Goal: Task Accomplishment & Management: Manage account settings

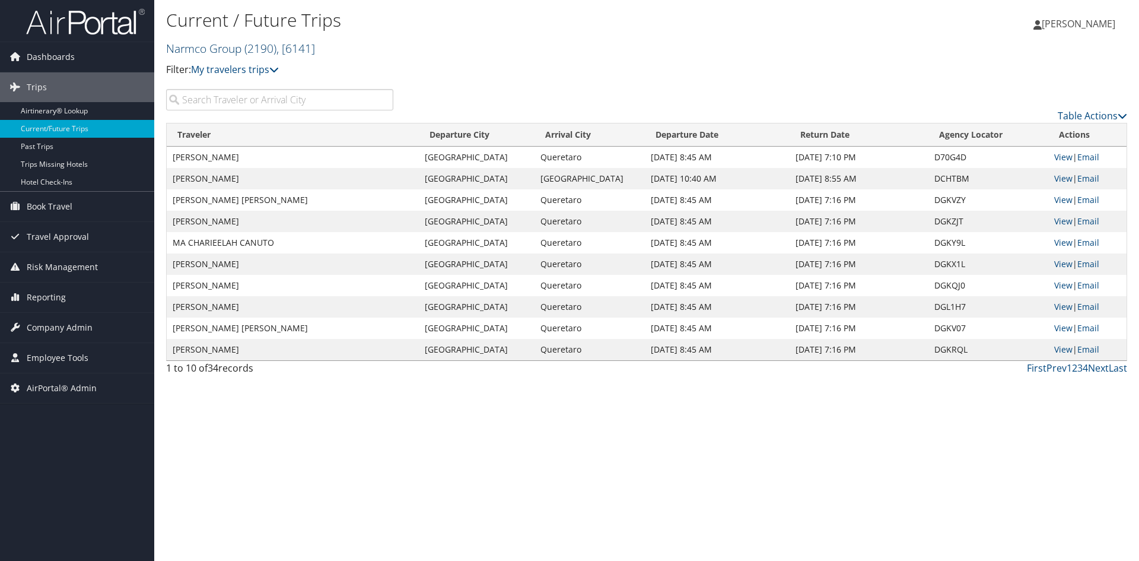
click at [212, 42] on link "Narmco Group ( 2190 ) , [ 6141 ]" at bounding box center [240, 48] width 149 height 16
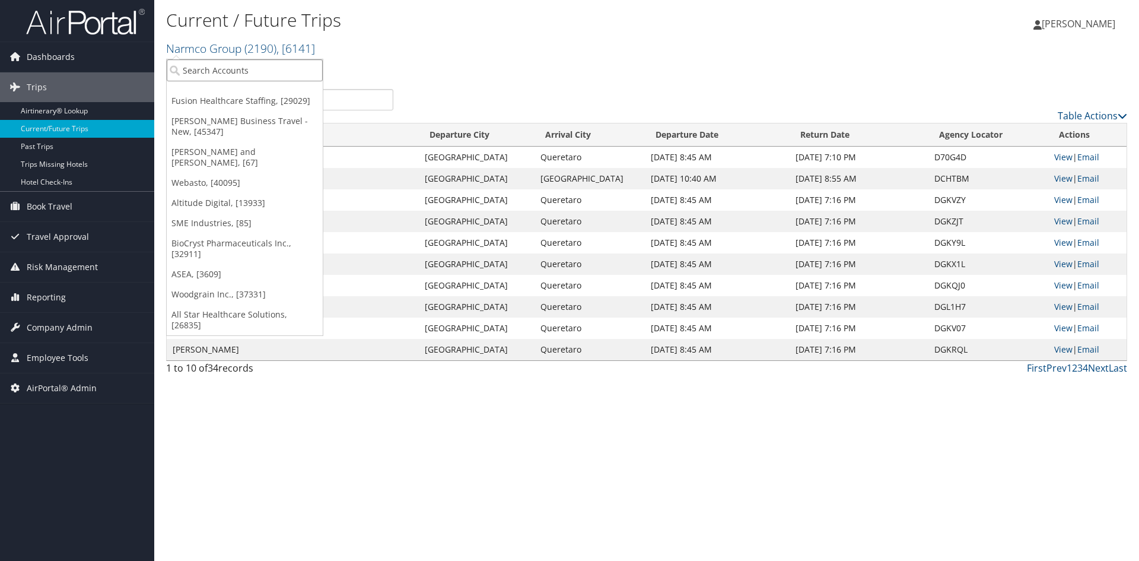
click at [200, 64] on input "search" at bounding box center [245, 70] width 156 height 22
type input "space dynam"
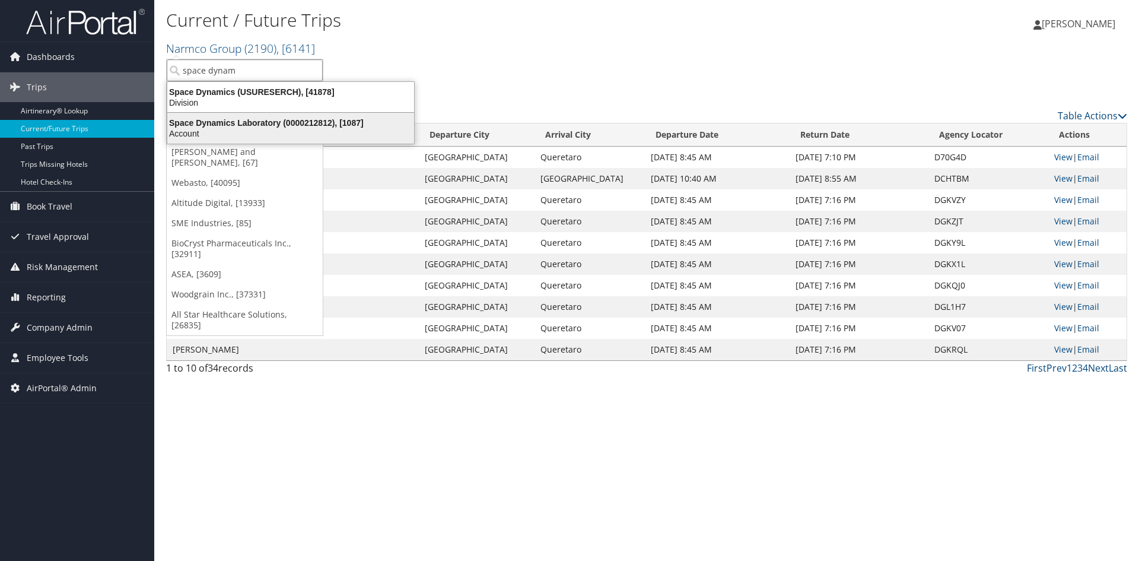
click at [211, 123] on div "Space Dynamics Laboratory (0000212812), [1087]" at bounding box center [290, 122] width 261 height 11
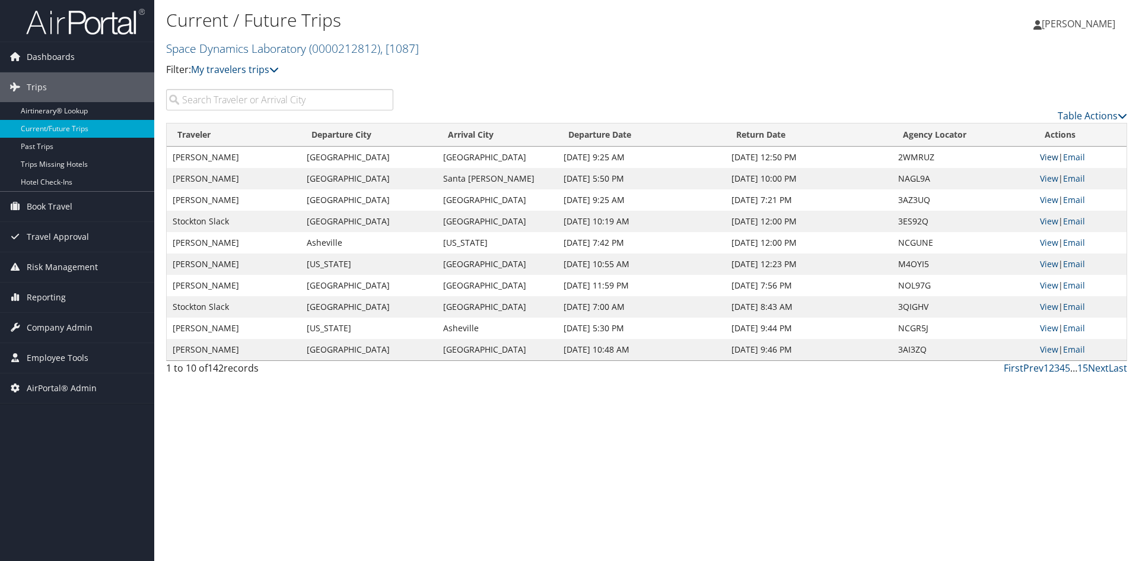
click at [1041, 158] on link "View" at bounding box center [1049, 156] width 18 height 11
click at [221, 44] on link "Space Dynamics Laboratory ( 0000212812 ) , [ 1087 ]" at bounding box center [292, 48] width 253 height 16
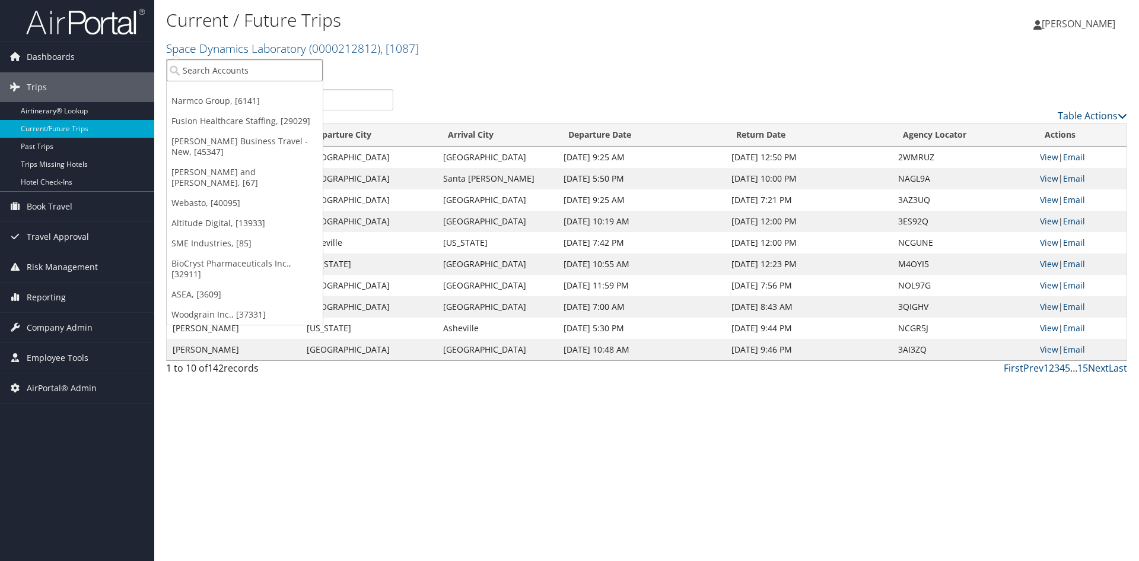
click at [221, 72] on input "search" at bounding box center [245, 70] width 156 height 22
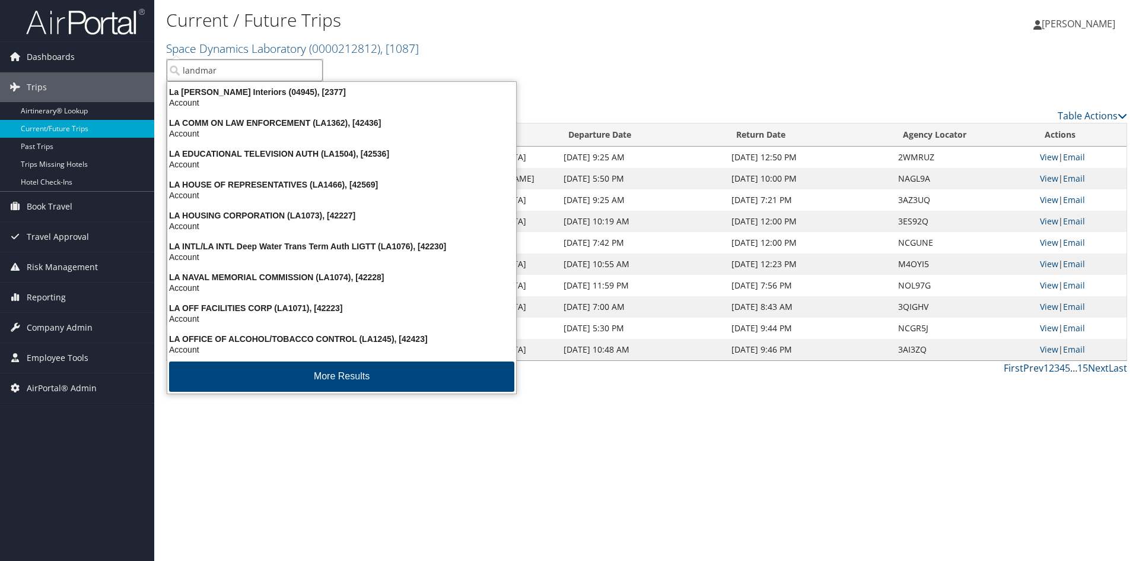
type input "landmark"
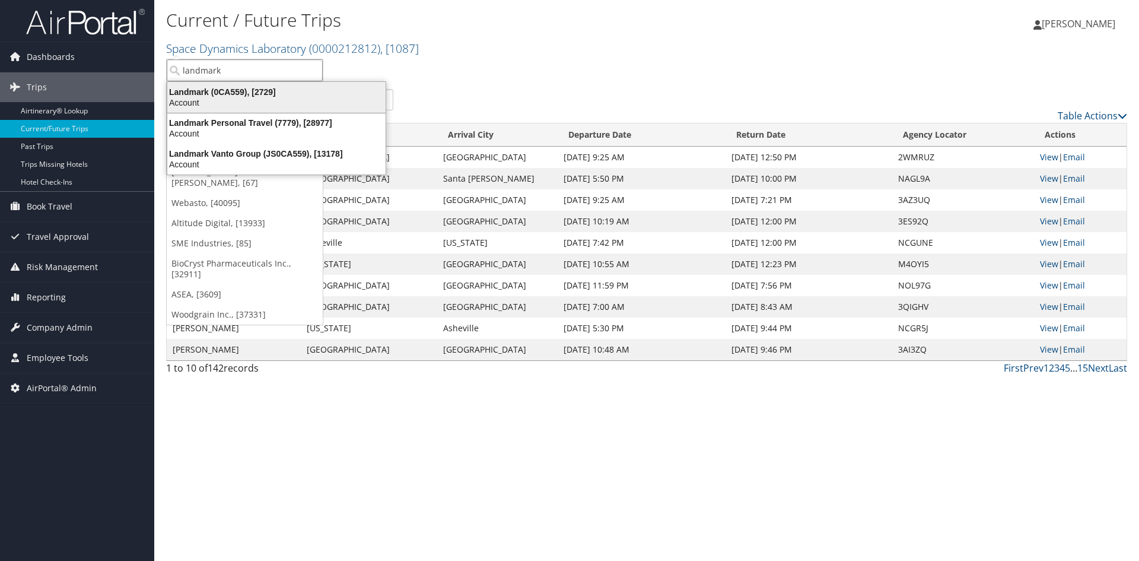
click at [214, 88] on div "Landmark (0CA559), [2729]" at bounding box center [276, 92] width 233 height 11
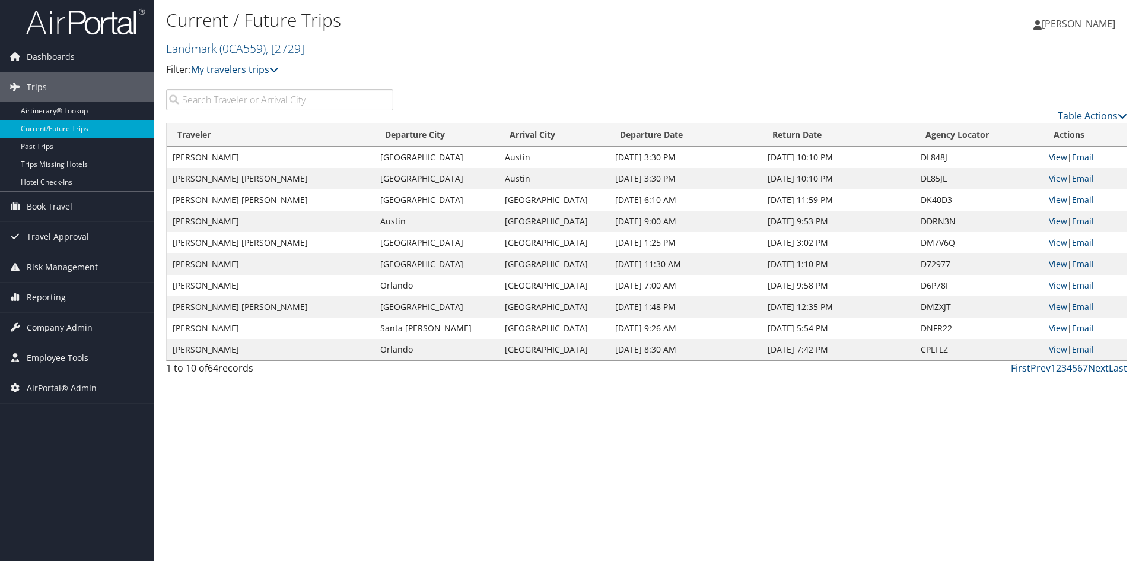
click at [1060, 156] on link "View" at bounding box center [1058, 156] width 18 height 11
click at [1056, 218] on link "View" at bounding box center [1058, 220] width 18 height 11
click at [1055, 303] on link "View" at bounding box center [1058, 306] width 18 height 11
click at [1060, 345] on link "View" at bounding box center [1058, 348] width 18 height 11
click at [192, 44] on link "Landmark ( 0CA559 ) , [ 2729 ]" at bounding box center [235, 48] width 138 height 16
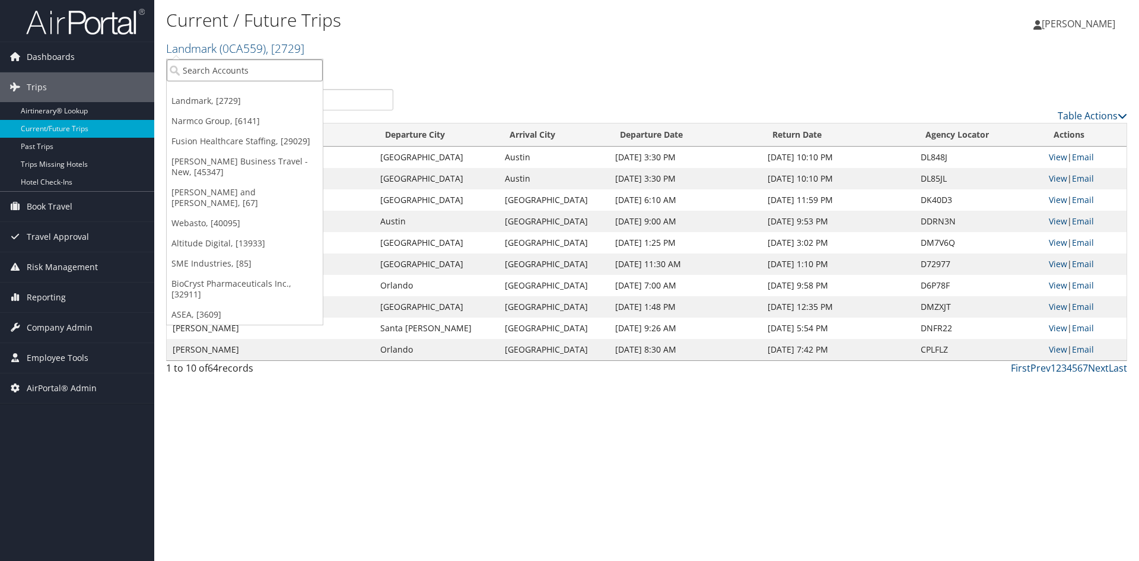
click at [193, 64] on input "search" at bounding box center [245, 70] width 156 height 22
type input "sage"
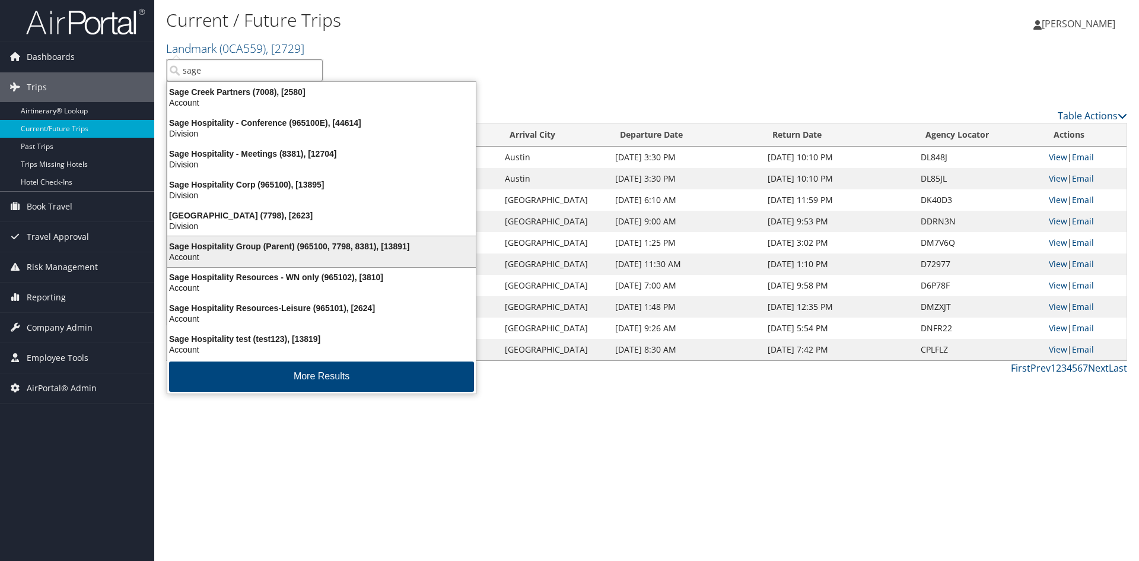
click at [209, 242] on div "Sage Hospitality Group (Parent) (965100, 7798, 8381), [13891]" at bounding box center [321, 246] width 323 height 11
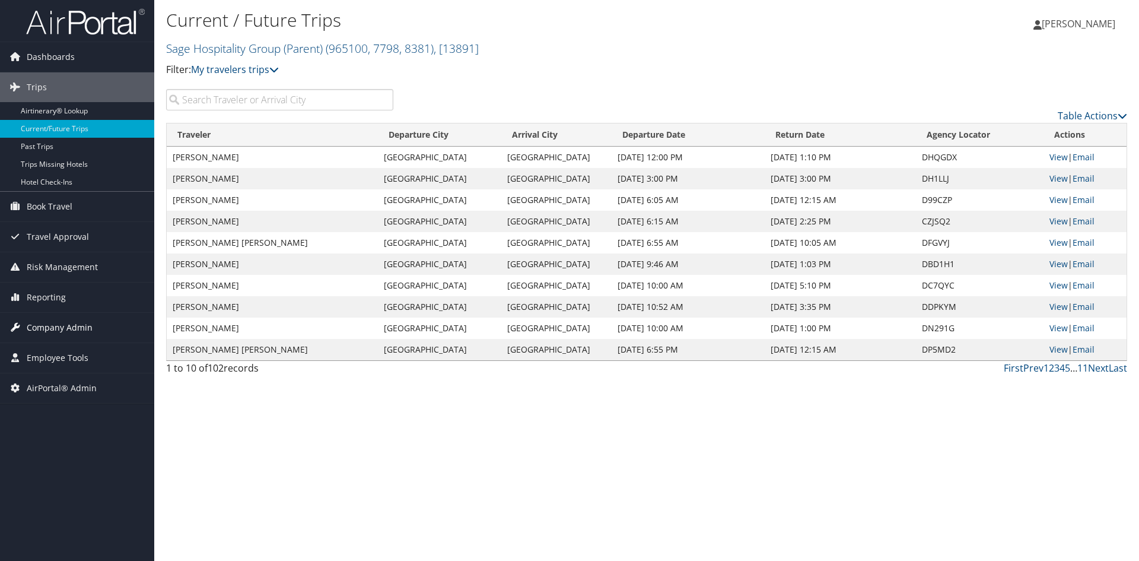
click at [68, 320] on span "Company Admin" at bounding box center [60, 328] width 66 height 30
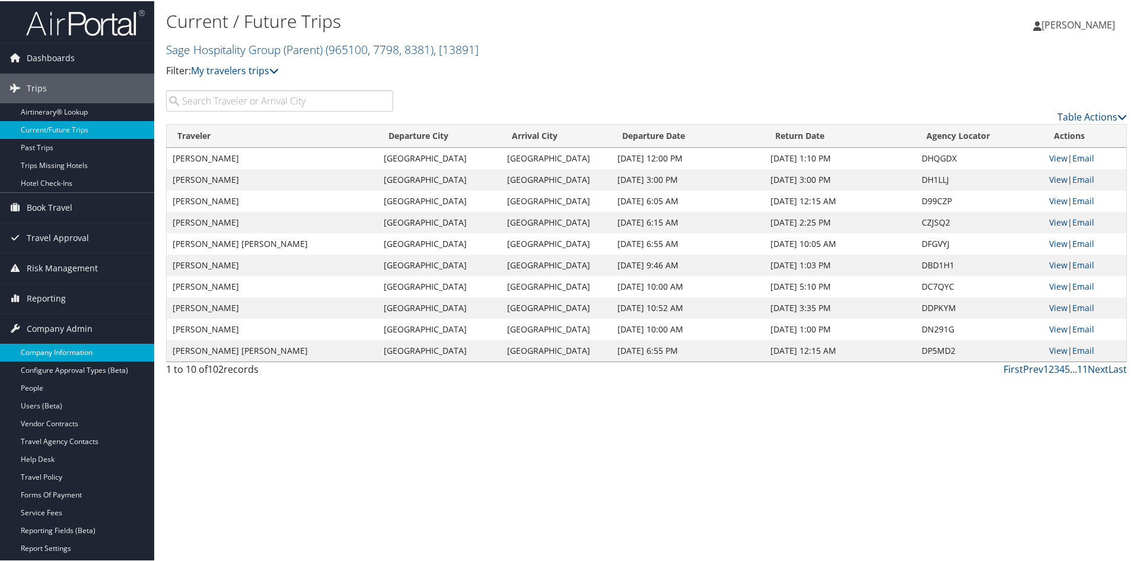
click at [64, 346] on link "Company Information" at bounding box center [77, 351] width 154 height 18
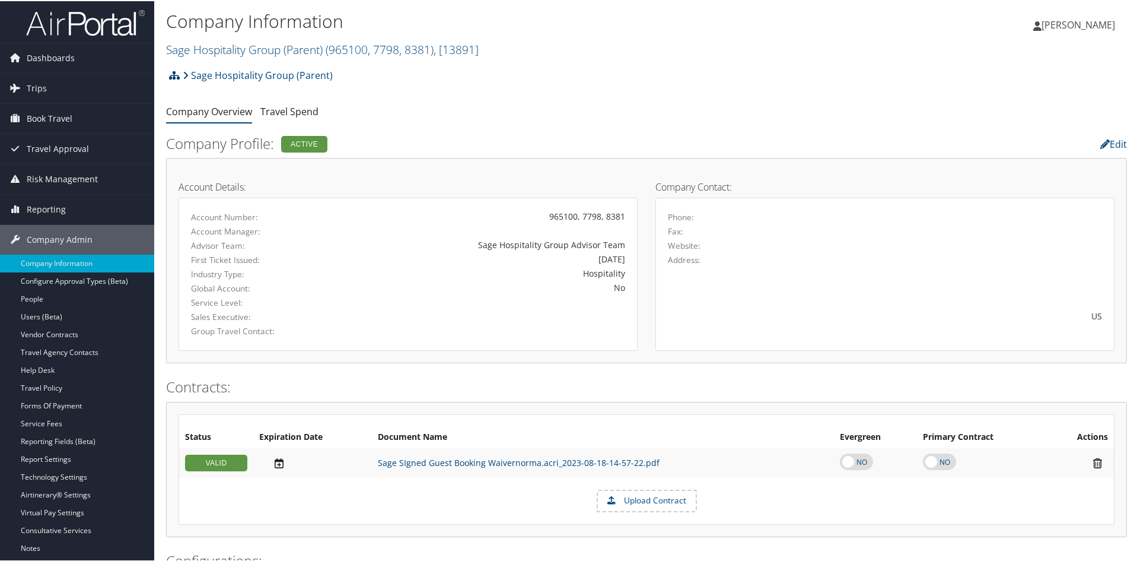
click at [178, 72] on icon at bounding box center [174, 73] width 11 height 9
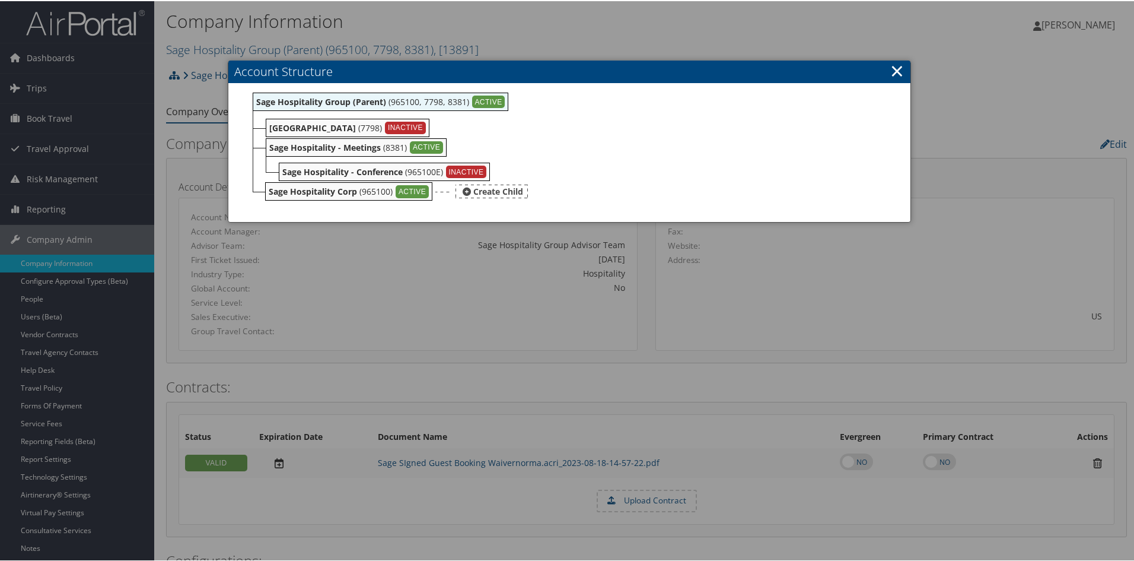
click at [311, 191] on b "Sage Hospitality Corp" at bounding box center [313, 190] width 88 height 11
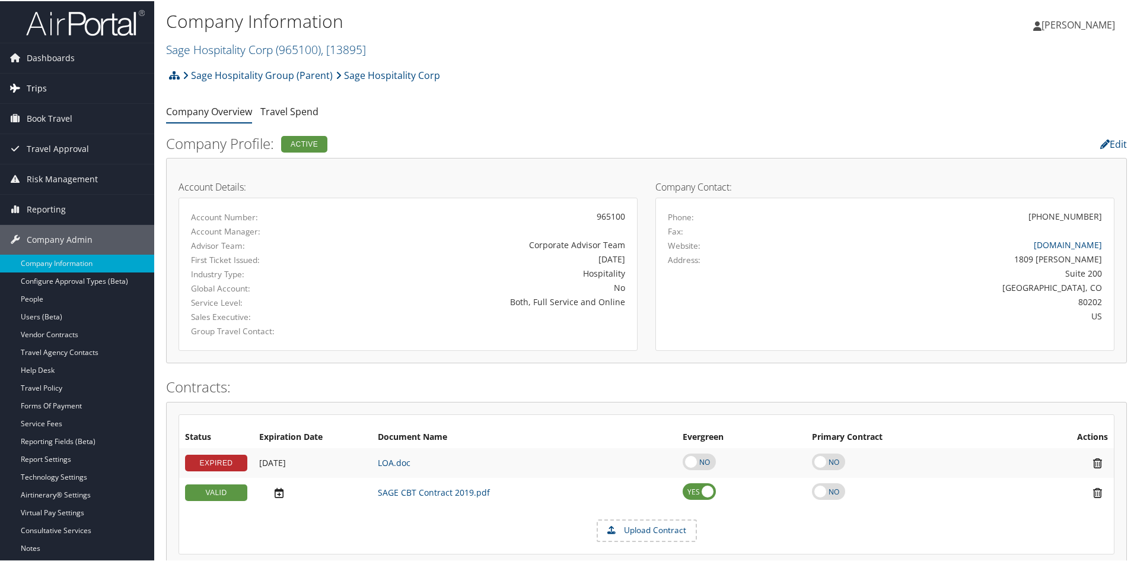
click at [42, 90] on span "Trips" at bounding box center [37, 87] width 20 height 30
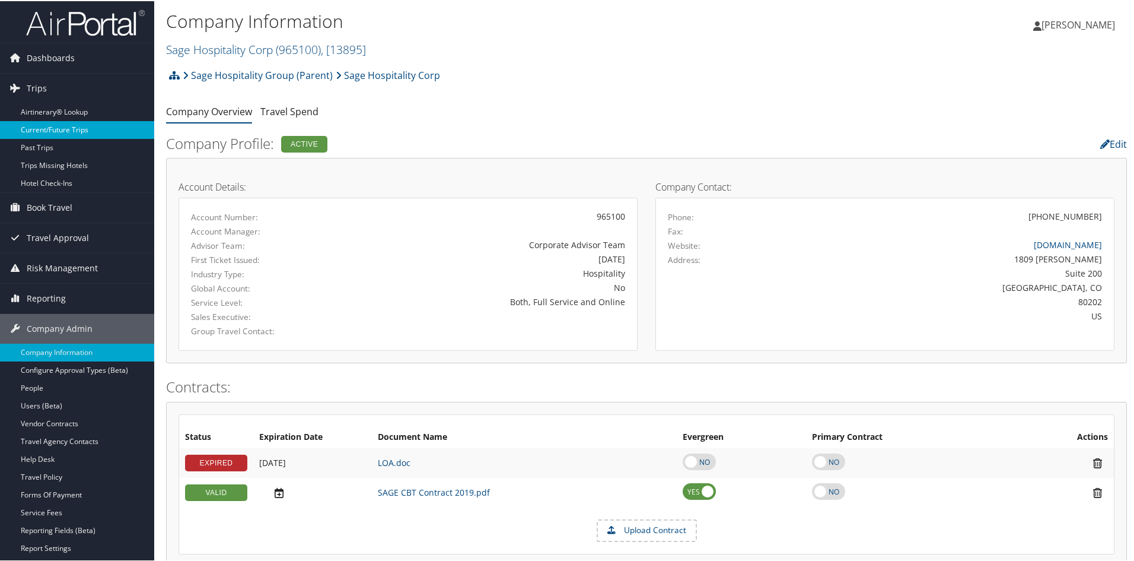
click at [52, 122] on link "Current/Future Trips" at bounding box center [77, 129] width 154 height 18
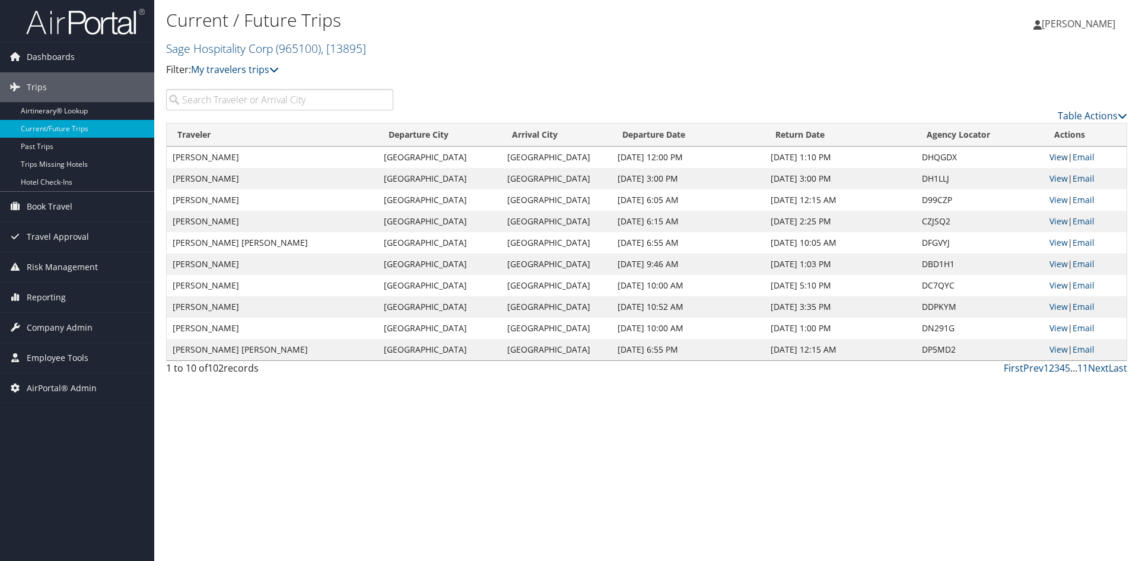
click at [1058, 155] on link "View" at bounding box center [1058, 156] width 18 height 11
click at [72, 326] on span "Company Admin" at bounding box center [60, 328] width 66 height 30
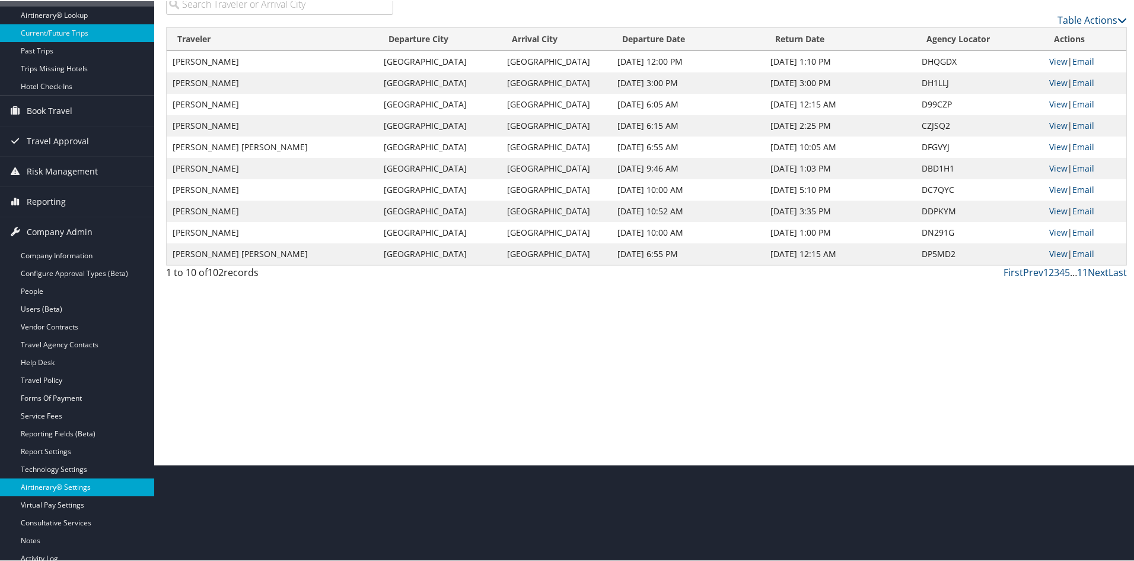
scroll to position [119, 0]
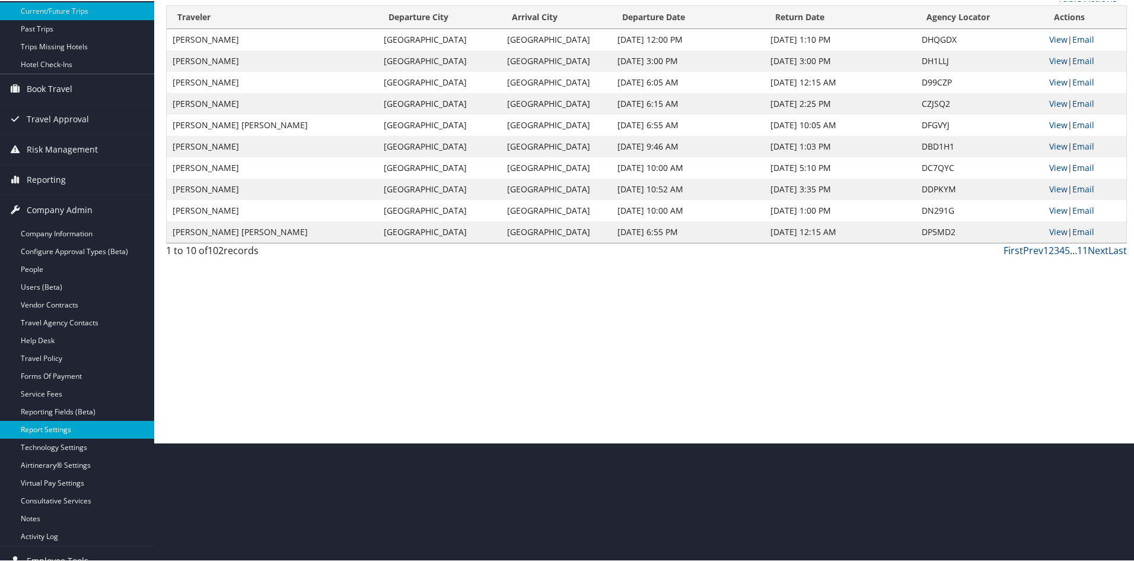
click at [42, 422] on link "Report Settings" at bounding box center [77, 428] width 154 height 18
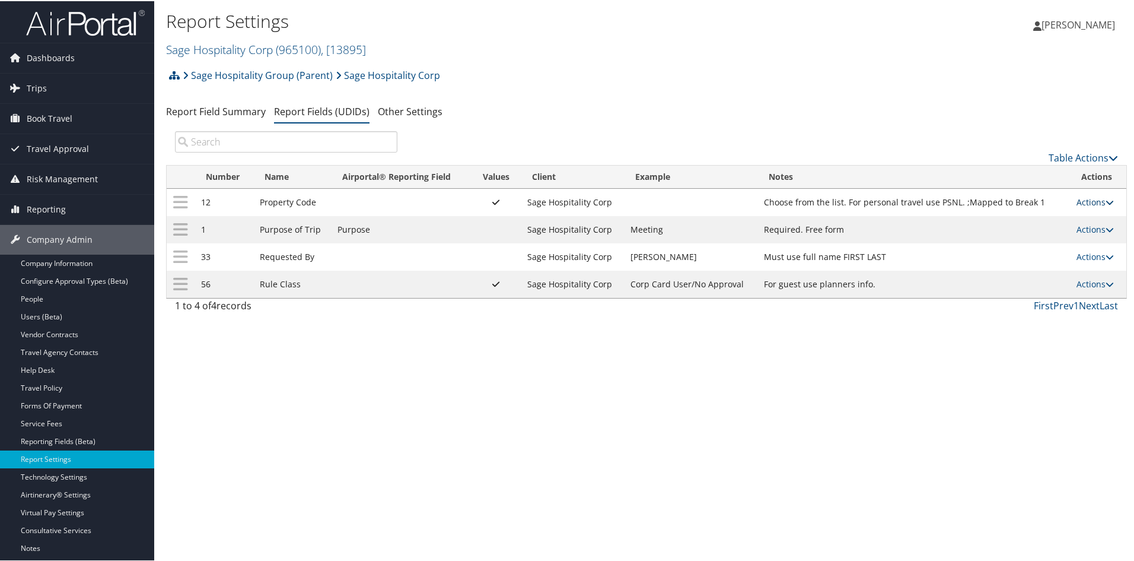
click at [1106, 199] on icon at bounding box center [1110, 201] width 8 height 8
click at [1022, 257] on link "Edit" at bounding box center [1044, 259] width 128 height 20
select select "both"
select select "trip"
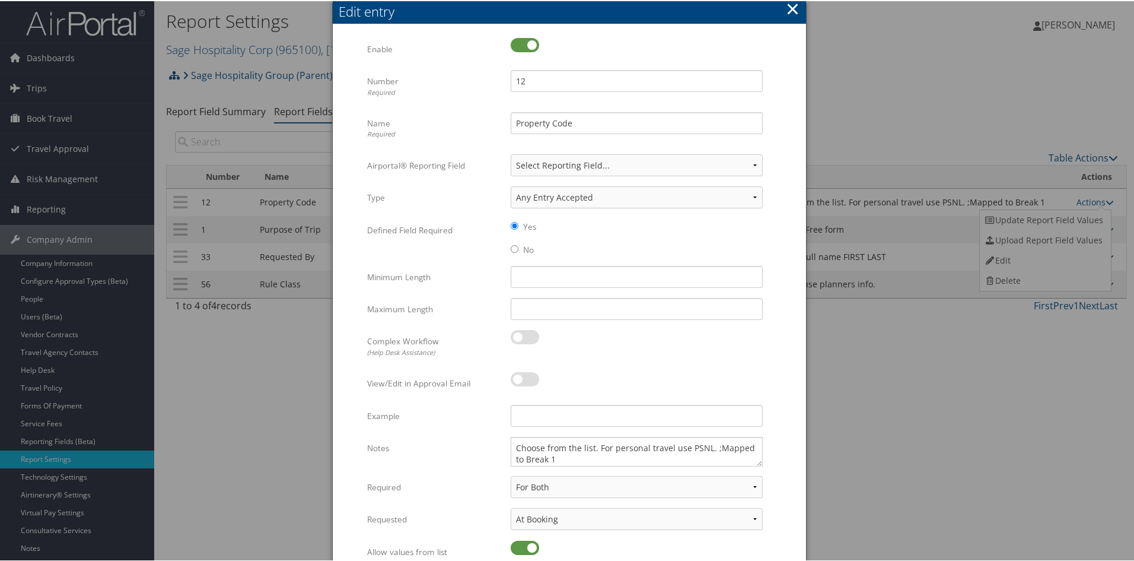
click at [790, 7] on button "×" at bounding box center [793, 8] width 14 height 24
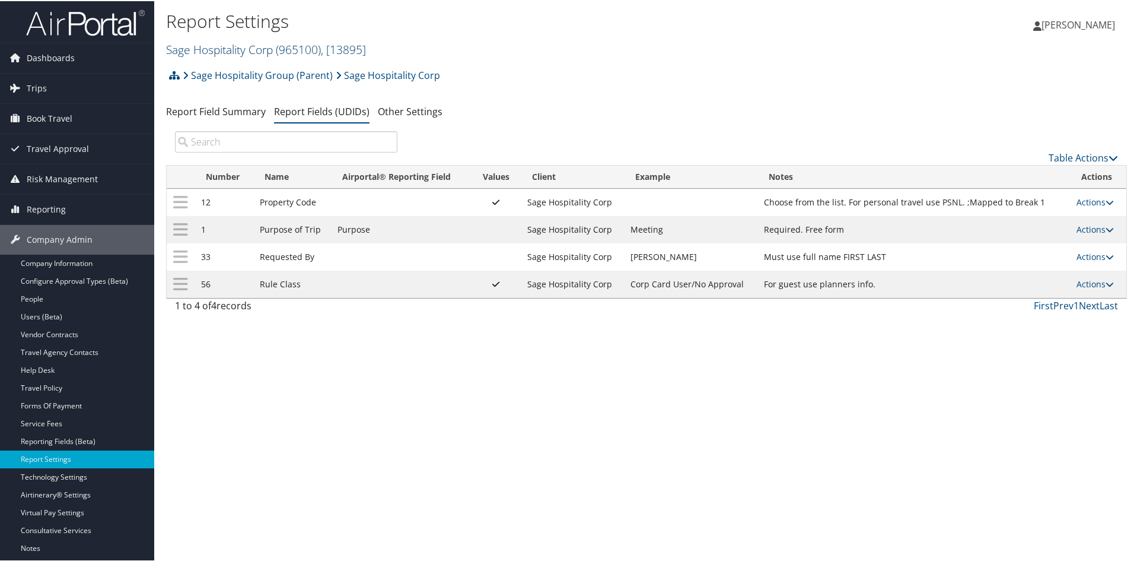
click at [216, 50] on link "Sage Hospitality Corp ( 965100 ) , [ 13895 ]" at bounding box center [266, 48] width 200 height 16
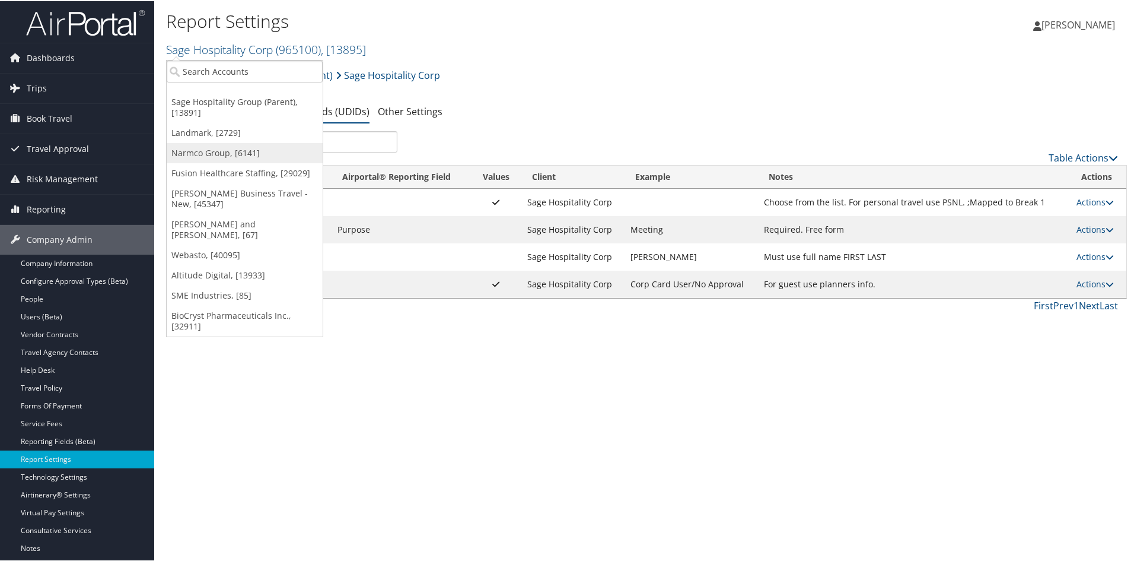
click at [215, 147] on link "Narmco Group, [6141]" at bounding box center [245, 152] width 156 height 20
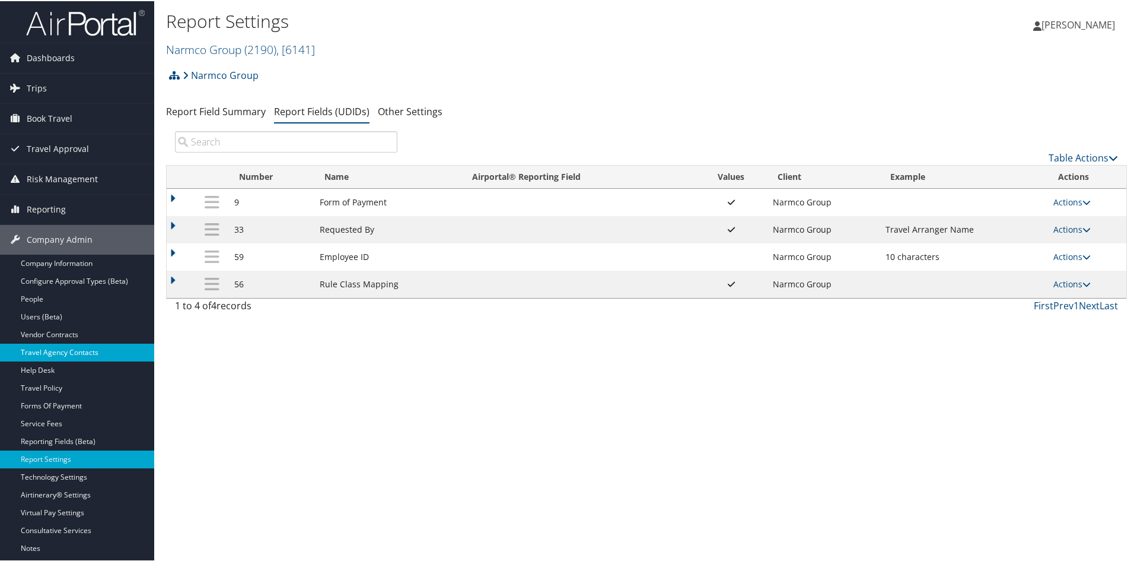
click at [56, 351] on link "Travel Agency Contacts" at bounding box center [77, 351] width 154 height 18
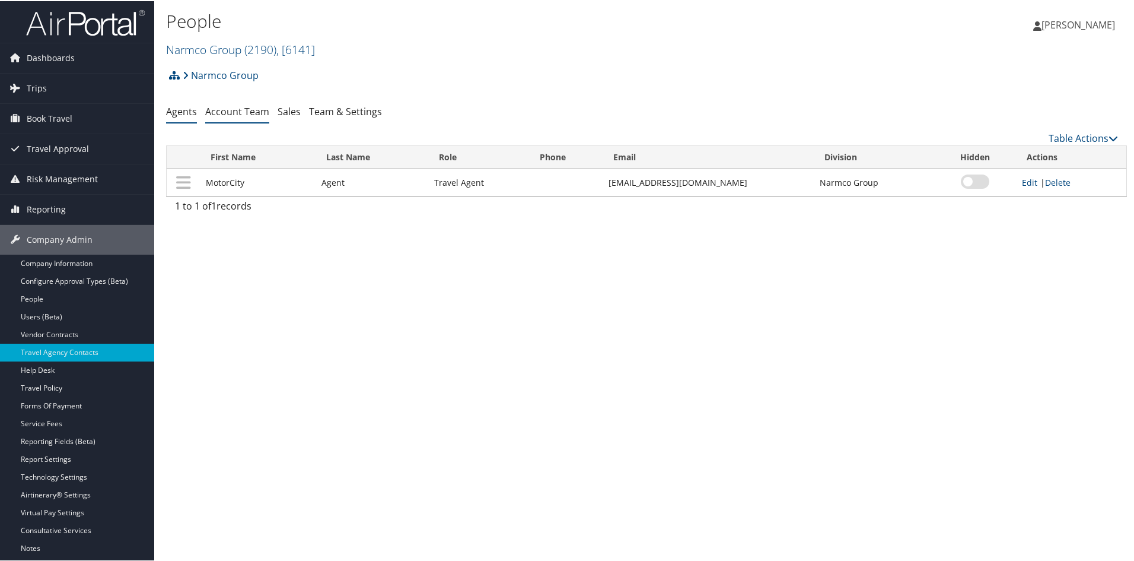
click at [246, 112] on link "Account Team" at bounding box center [237, 110] width 64 height 13
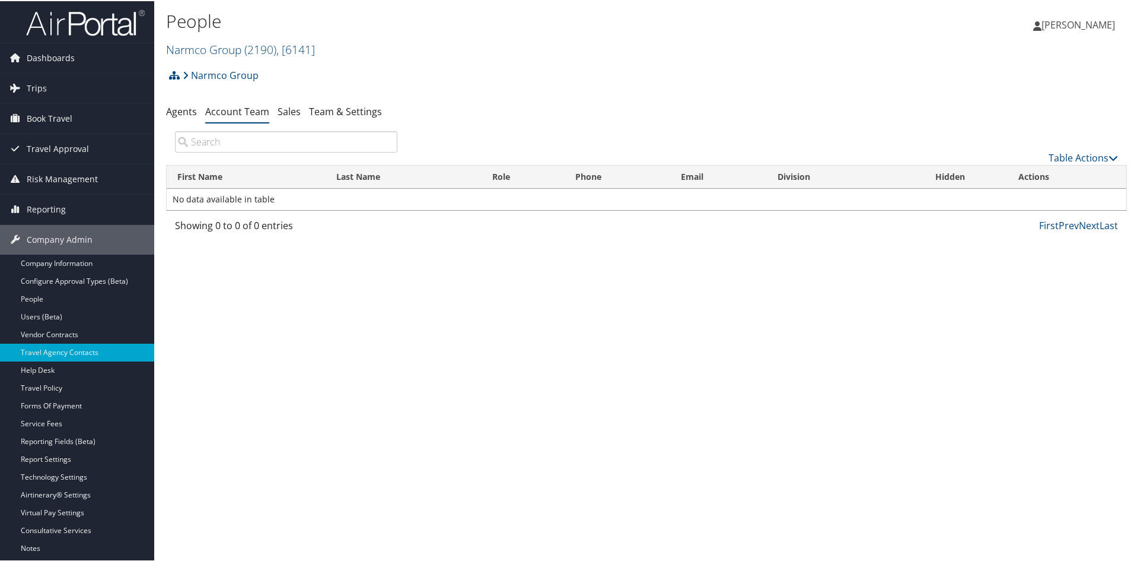
click at [244, 106] on link "Account Team" at bounding box center [237, 110] width 64 height 13
click at [38, 370] on link "Help Desk" at bounding box center [77, 369] width 154 height 18
